Goal: Task Accomplishment & Management: Use online tool/utility

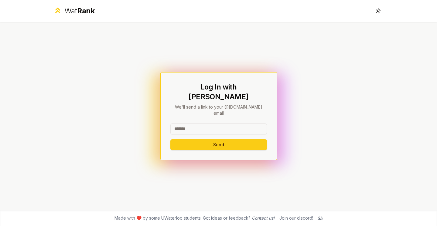
click at [207, 126] on input at bounding box center [218, 129] width 97 height 11
click at [223, 139] on button "Send" at bounding box center [218, 144] width 97 height 11
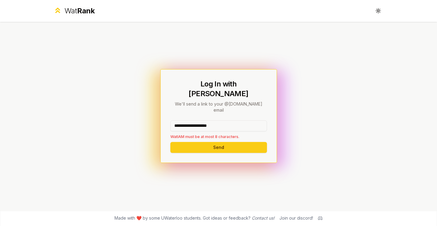
drag, startPoint x: 231, startPoint y: 115, endPoint x: 194, endPoint y: 117, distance: 36.8
click at [194, 121] on input "**********" at bounding box center [218, 126] width 97 height 11
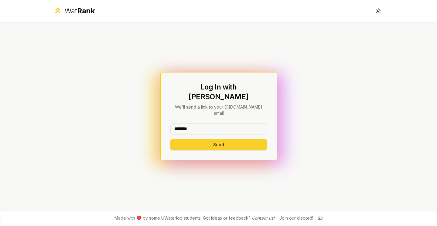
type input "********"
click at [193, 139] on button "Send" at bounding box center [218, 144] width 97 height 11
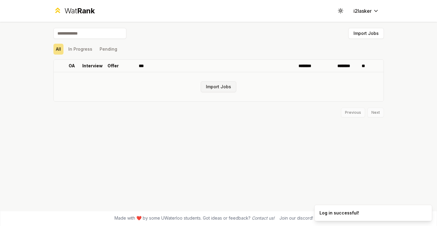
click at [223, 87] on button "Import Jobs" at bounding box center [219, 86] width 36 height 11
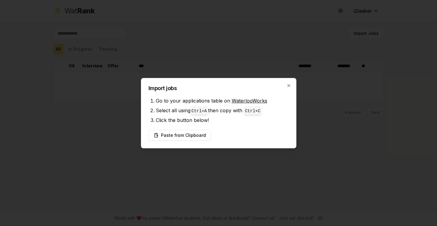
click at [255, 101] on link "WaterlooWorks" at bounding box center [250, 101] width 36 height 6
click at [189, 135] on button "Paste from Clipboard" at bounding box center [180, 135] width 63 height 11
click at [33, 33] on div at bounding box center [218, 113] width 437 height 226
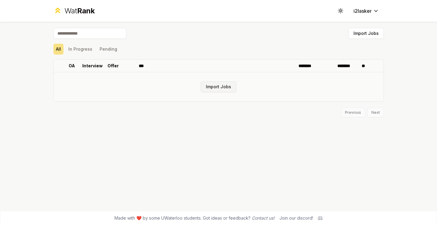
click at [219, 86] on button "Import Jobs" at bounding box center [219, 86] width 36 height 11
click at [33, 33] on div "Wat Rank Toggle theme i2lasker Import Jobs All In Progress Pending OA Interview…" at bounding box center [218, 113] width 437 height 226
